Goal: Task Accomplishment & Management: Manage account settings

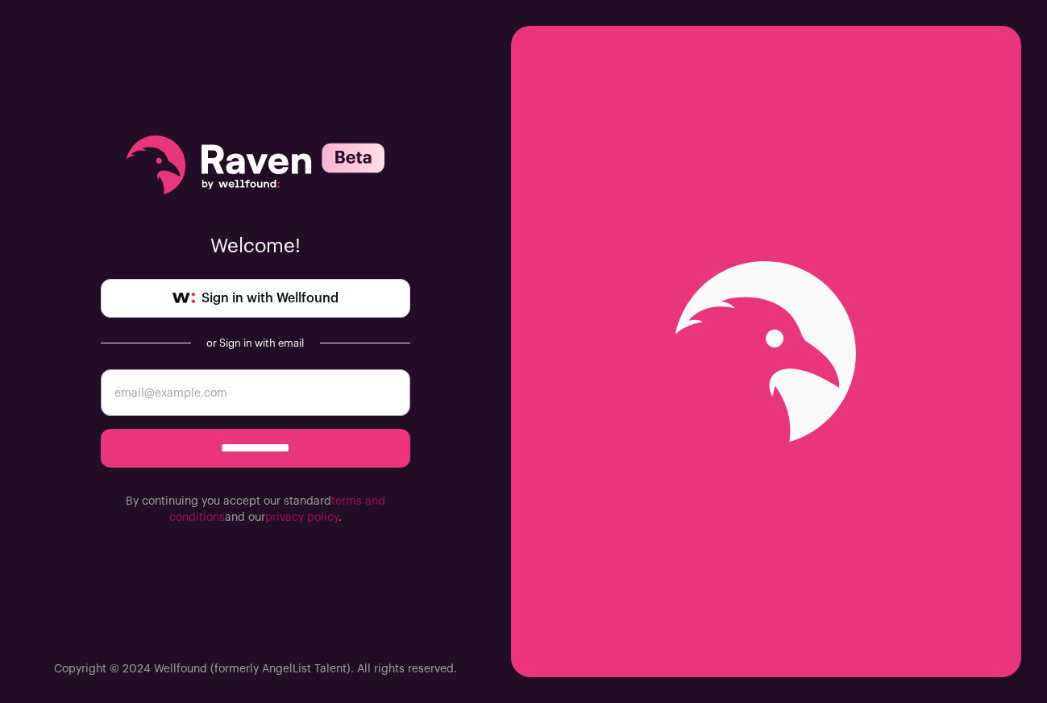
click at [216, 306] on span "Sign in with Wellfound" at bounding box center [270, 298] width 137 height 19
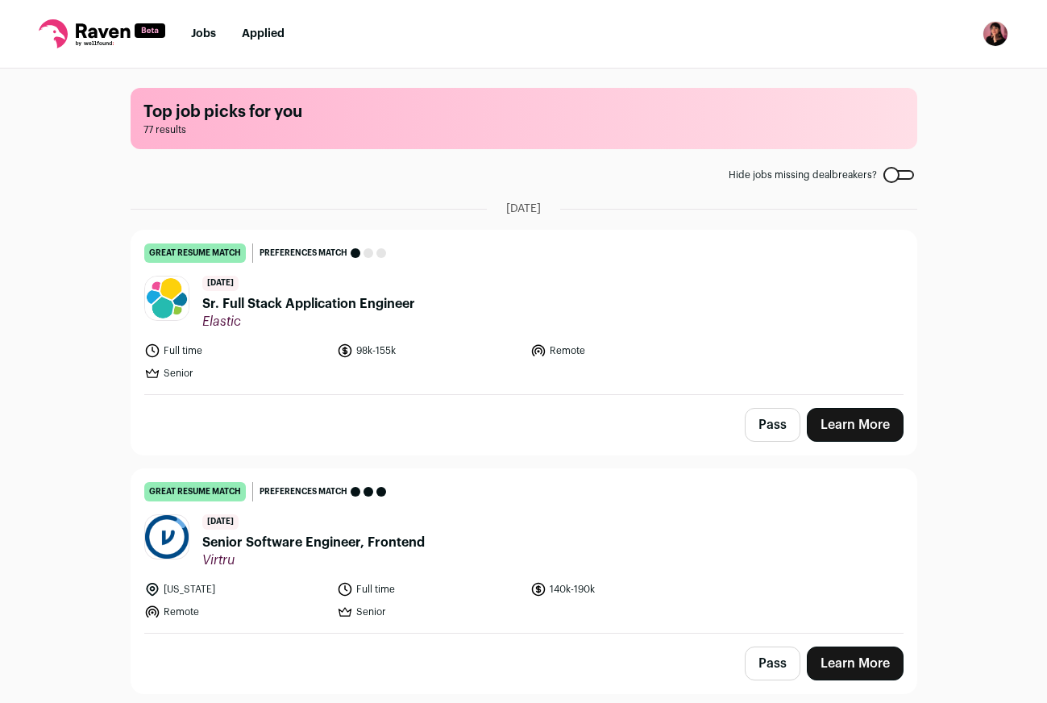
click at [1021, 32] on nav "Jobs Applied Settings Notifications Preferences Resume FAQs Logout" at bounding box center [523, 34] width 1047 height 69
click at [1010, 31] on nav "Jobs Applied Settings Notifications Preferences Resume FAQs Logout" at bounding box center [523, 34] width 1047 height 69
click at [1003, 31] on img "Open dropdown" at bounding box center [996, 34] width 26 height 26
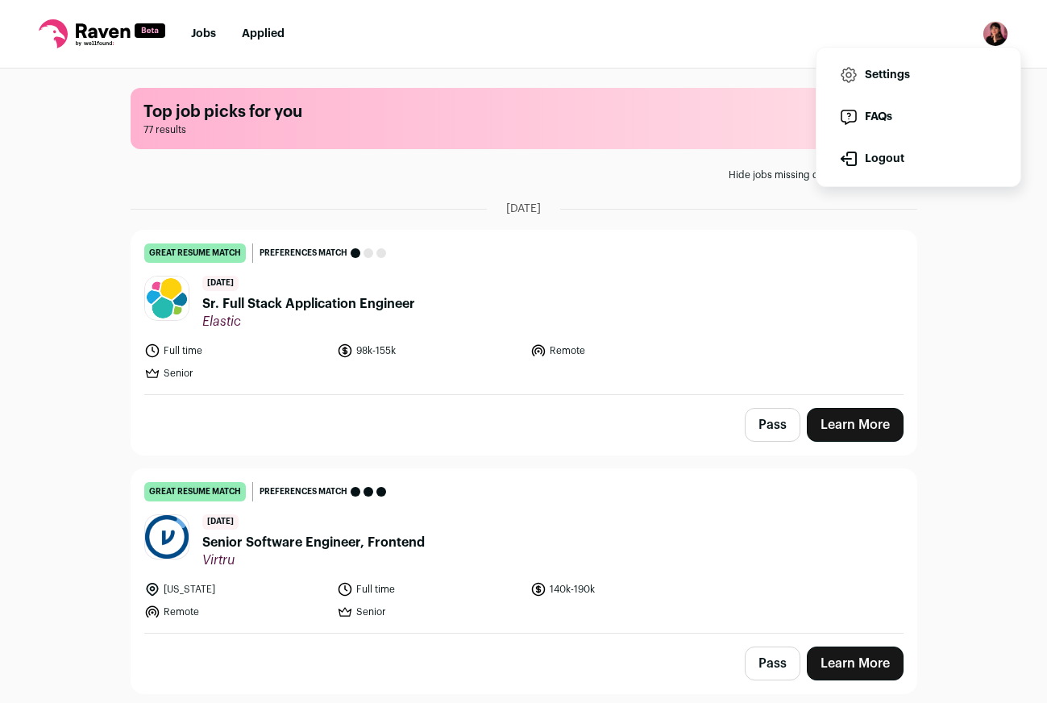
click at [856, 85] on link "Settings" at bounding box center [919, 75] width 178 height 39
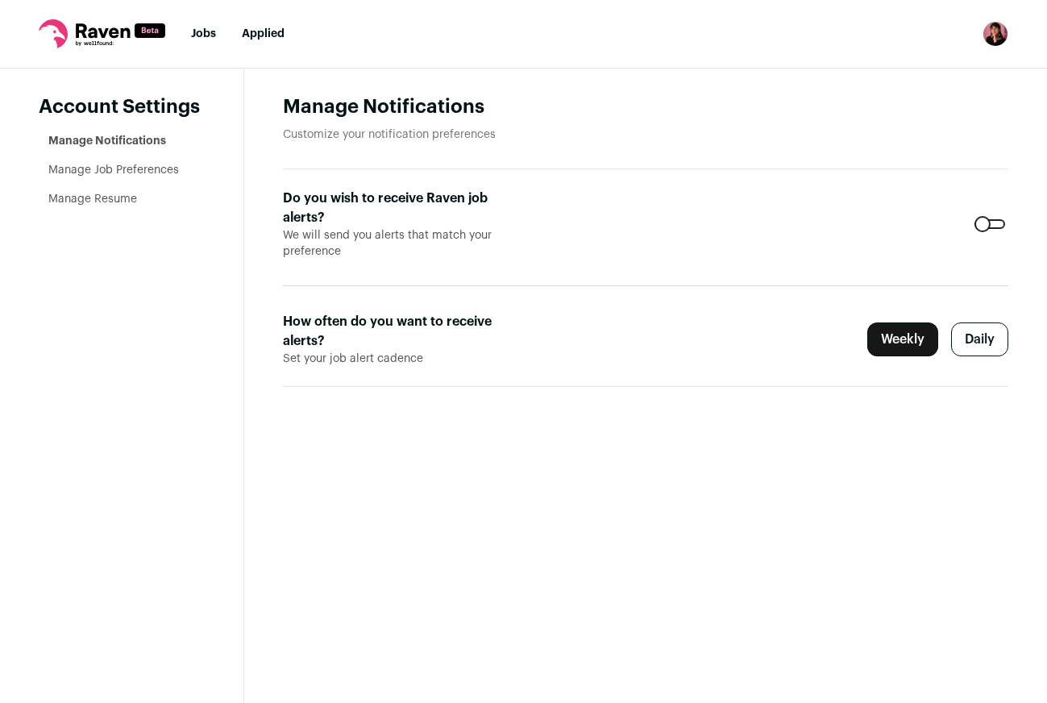
click at [990, 226] on div at bounding box center [990, 224] width 31 height 10
click at [127, 177] on li "Manage Job Preferences" at bounding box center [126, 170] width 156 height 16
click at [128, 172] on link "Manage Job Preferences" at bounding box center [113, 169] width 131 height 11
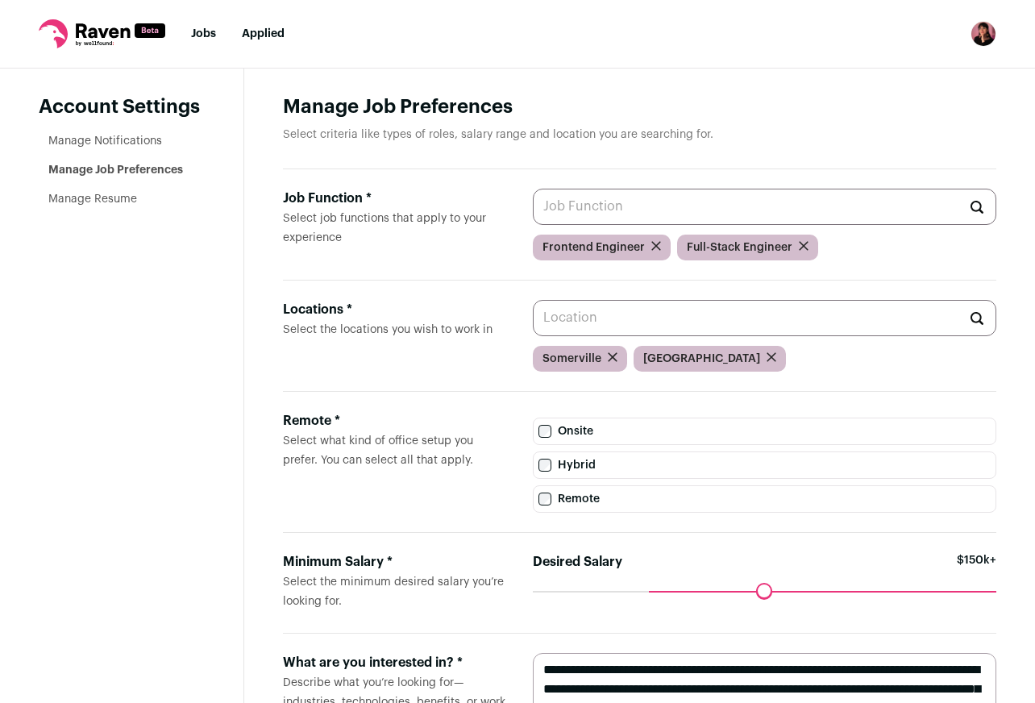
drag, startPoint x: 161, startPoint y: 226, endPoint x: 119, endPoint y: 206, distance: 46.2
click at [160, 226] on aside "Account Settings Manage Notifications Manage Job Preferences Manage Resume" at bounding box center [122, 449] width 244 height 760
click at [119, 206] on li "Manage Resume" at bounding box center [126, 199] width 156 height 16
click at [119, 203] on link "Manage Resume" at bounding box center [92, 198] width 89 height 11
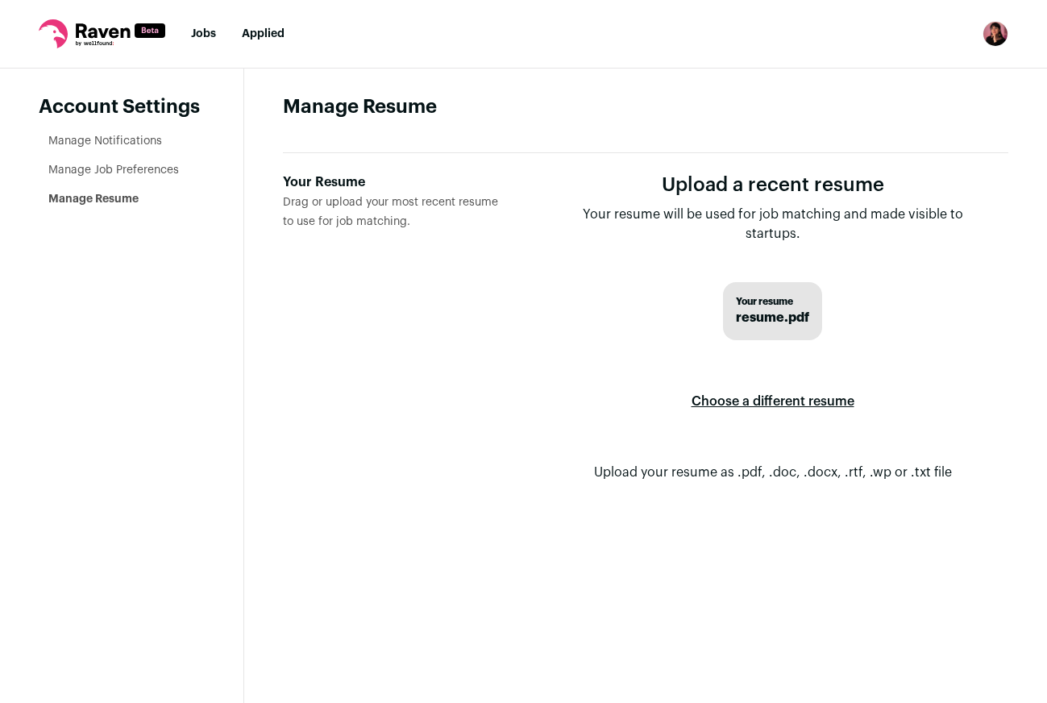
click at [988, 48] on nav "Jobs Applied Settings Notifications Preferences Resume FAQs Logout" at bounding box center [523, 34] width 1047 height 69
click at [997, 35] on img "Open dropdown" at bounding box center [996, 34] width 26 height 26
click at [263, 36] on link "Applied" at bounding box center [263, 33] width 43 height 11
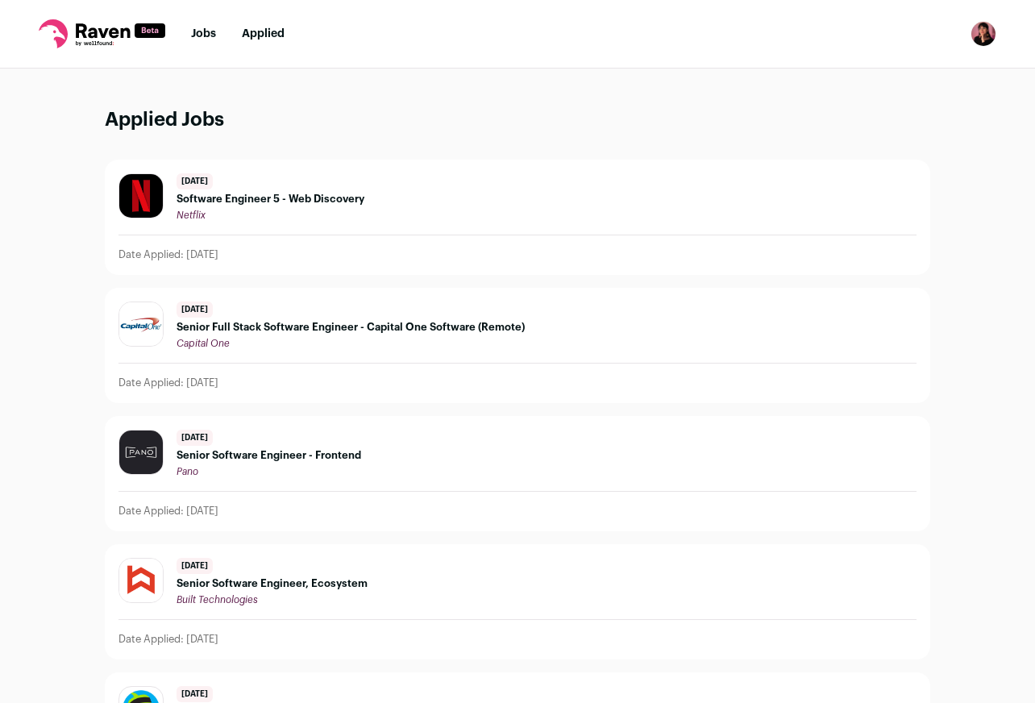
click at [193, 34] on link "Jobs" at bounding box center [203, 33] width 25 height 11
